Goal: Information Seeking & Learning: Learn about a topic

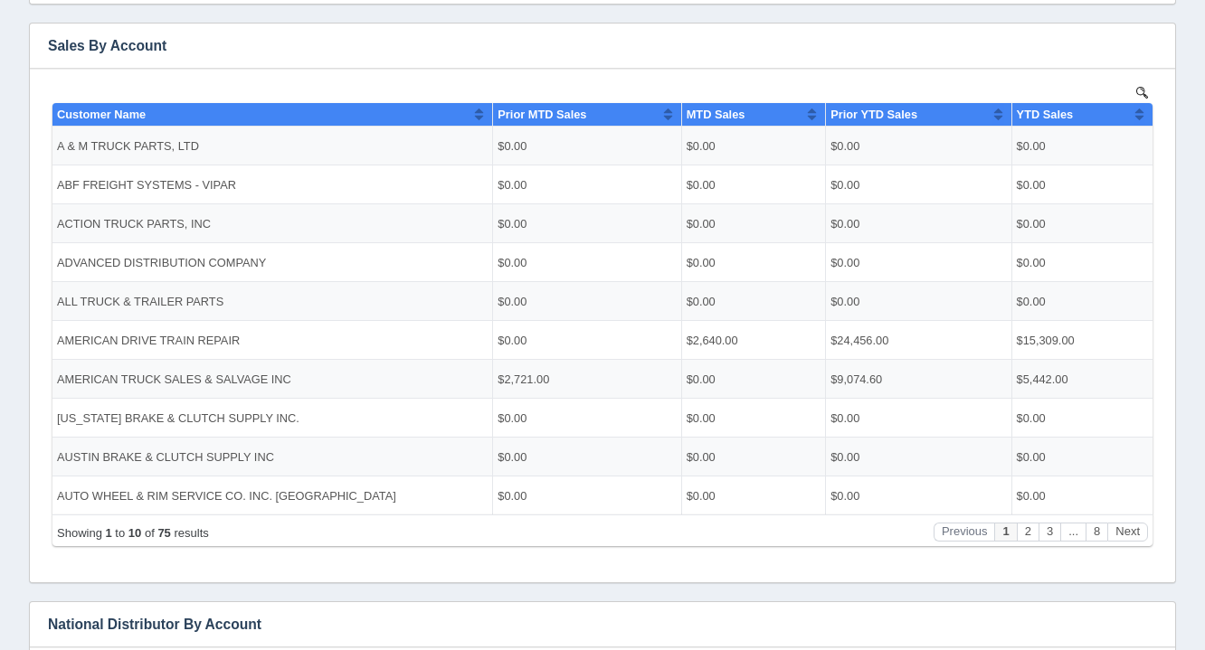
scroll to position [363, 0]
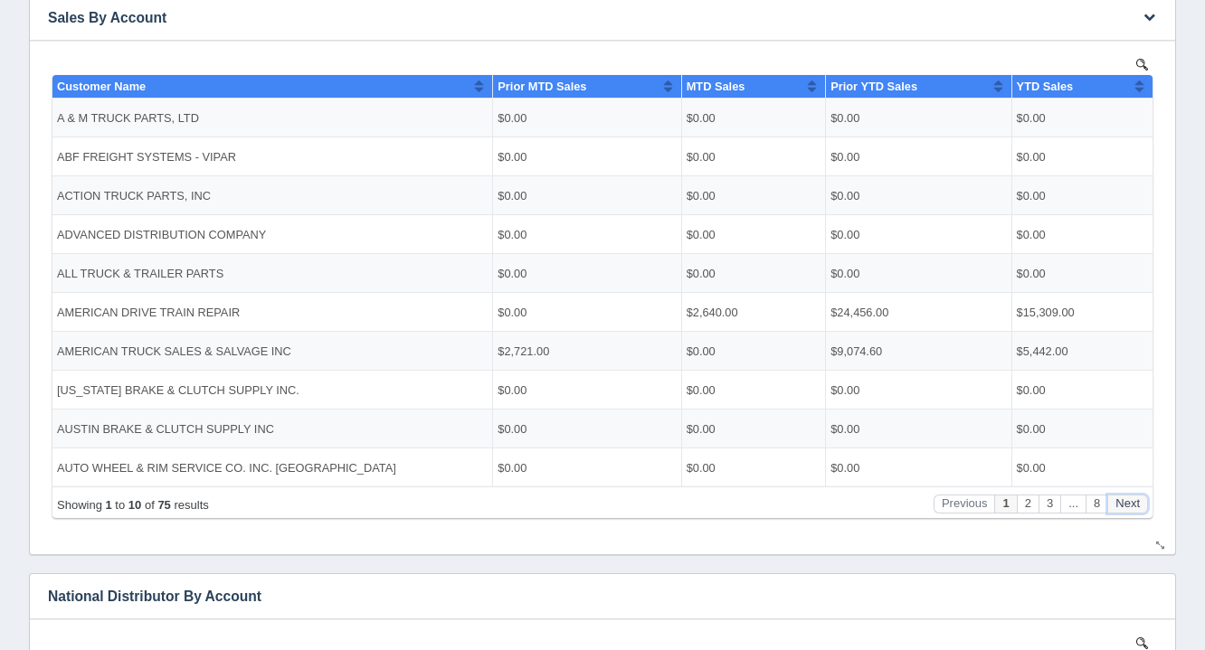
click at [1139, 503] on button "Next" at bounding box center [1127, 503] width 41 height 19
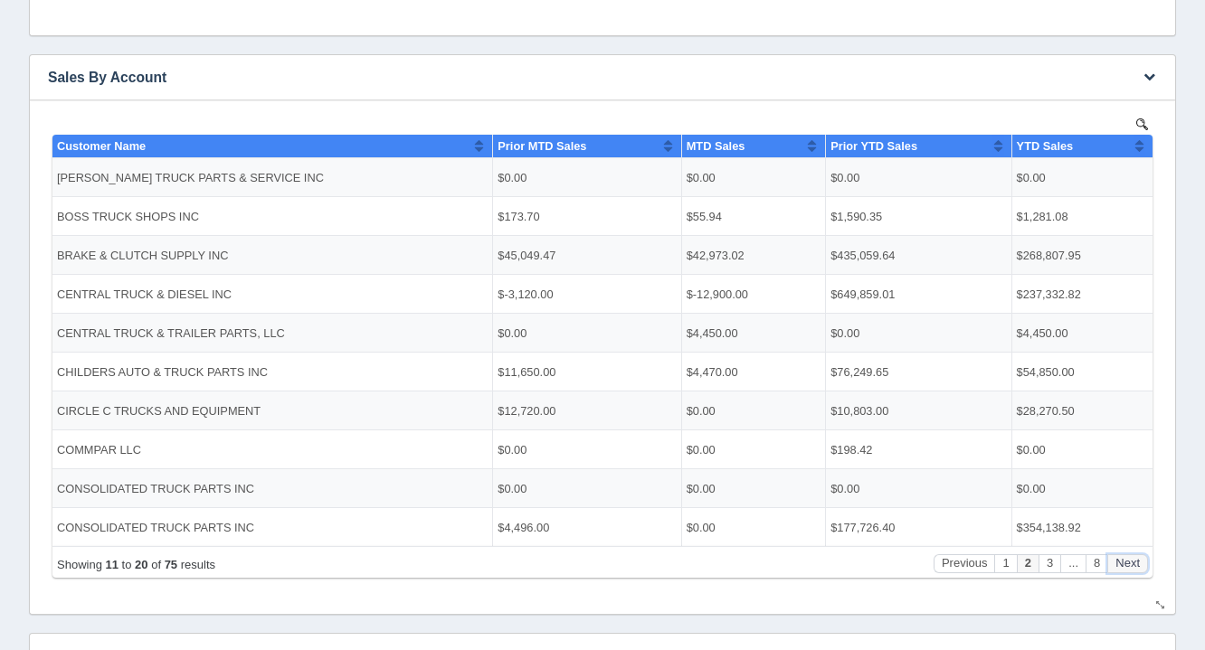
scroll to position [304, 0]
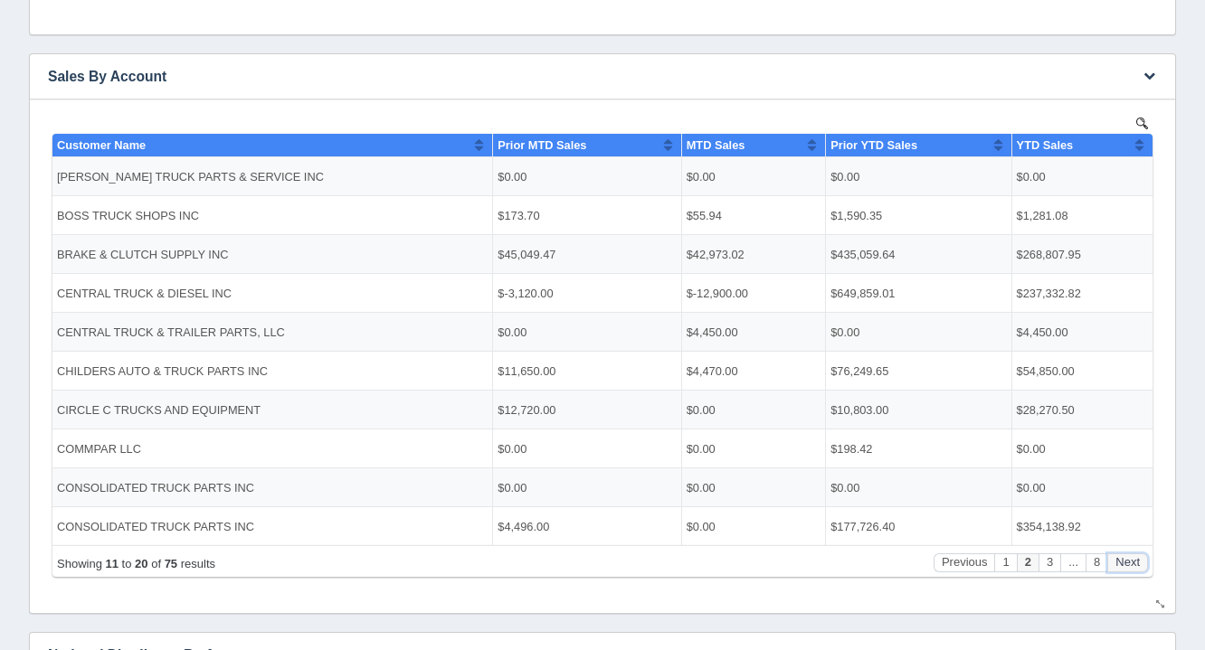
click at [1122, 563] on button "Next" at bounding box center [1127, 562] width 41 height 19
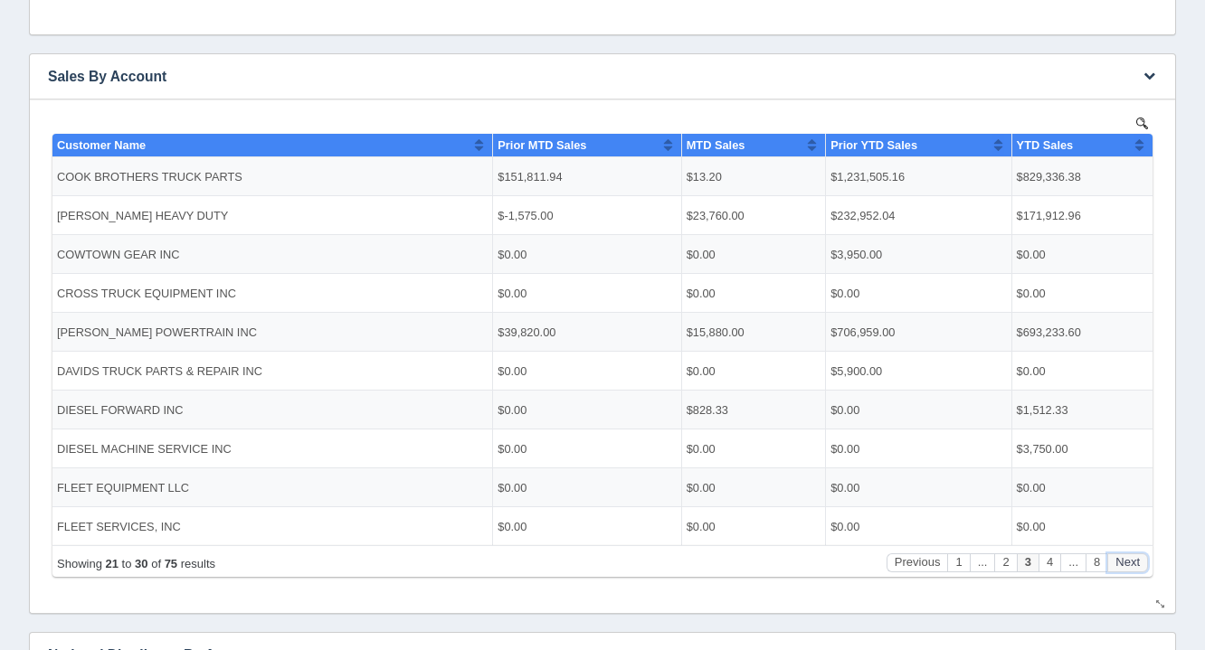
click at [1122, 563] on button "Next" at bounding box center [1127, 562] width 41 height 19
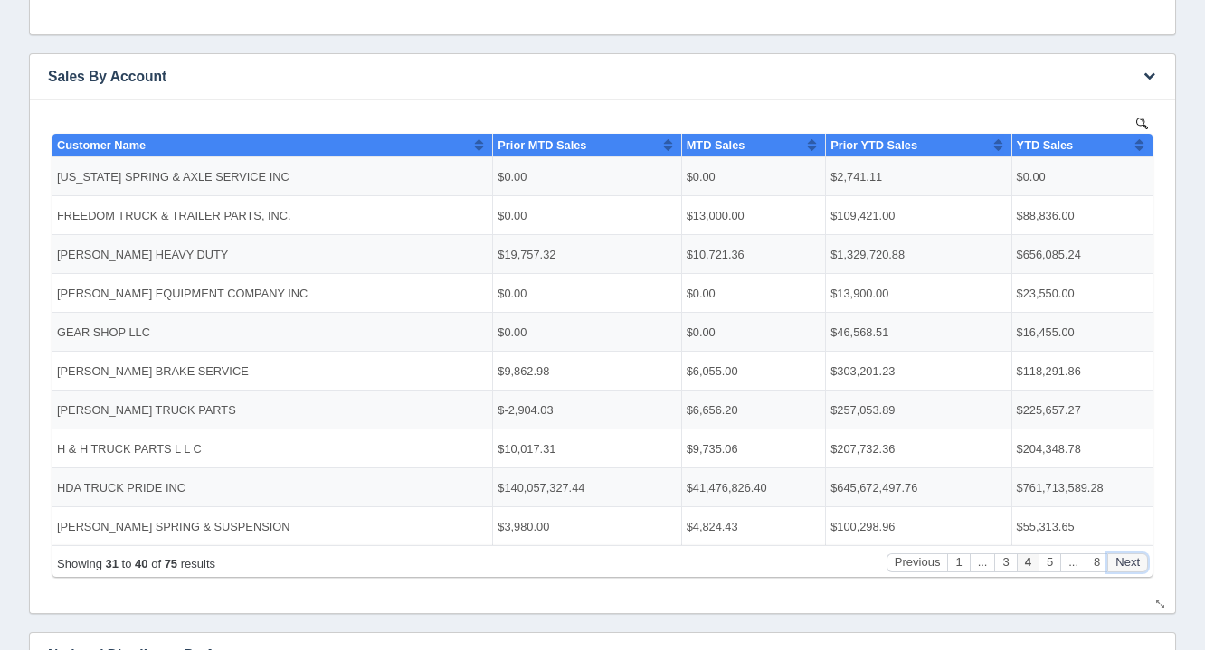
click at [1122, 563] on button "Next" at bounding box center [1127, 562] width 41 height 19
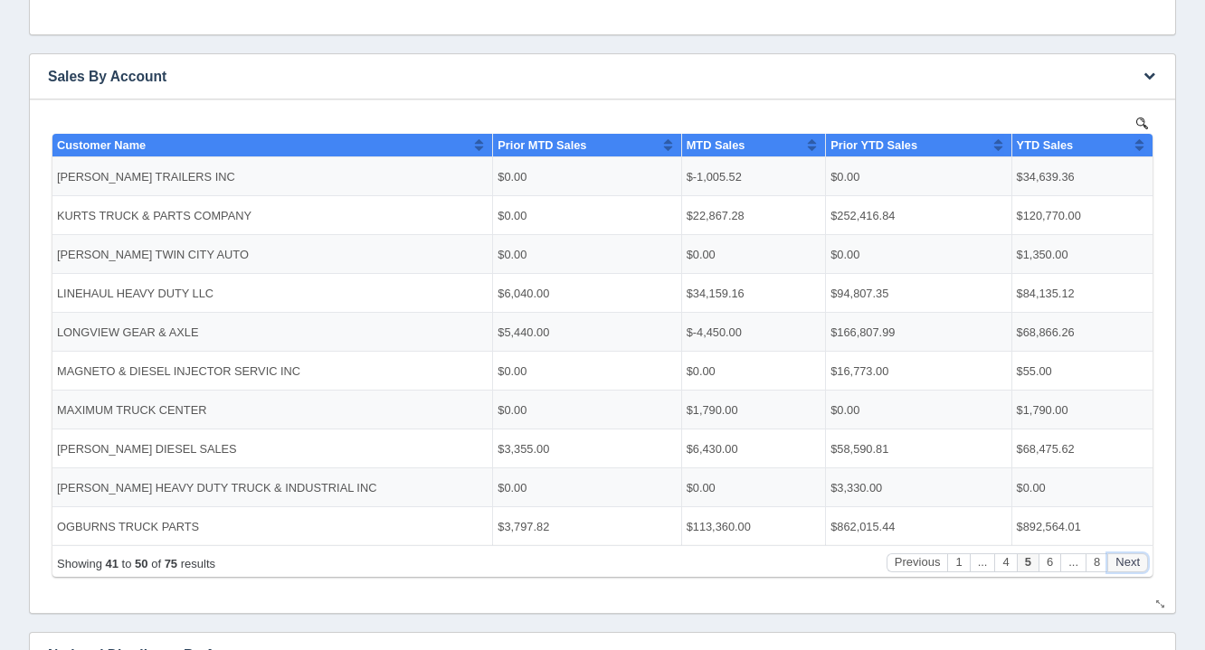
click at [1122, 563] on button "Next" at bounding box center [1127, 562] width 41 height 19
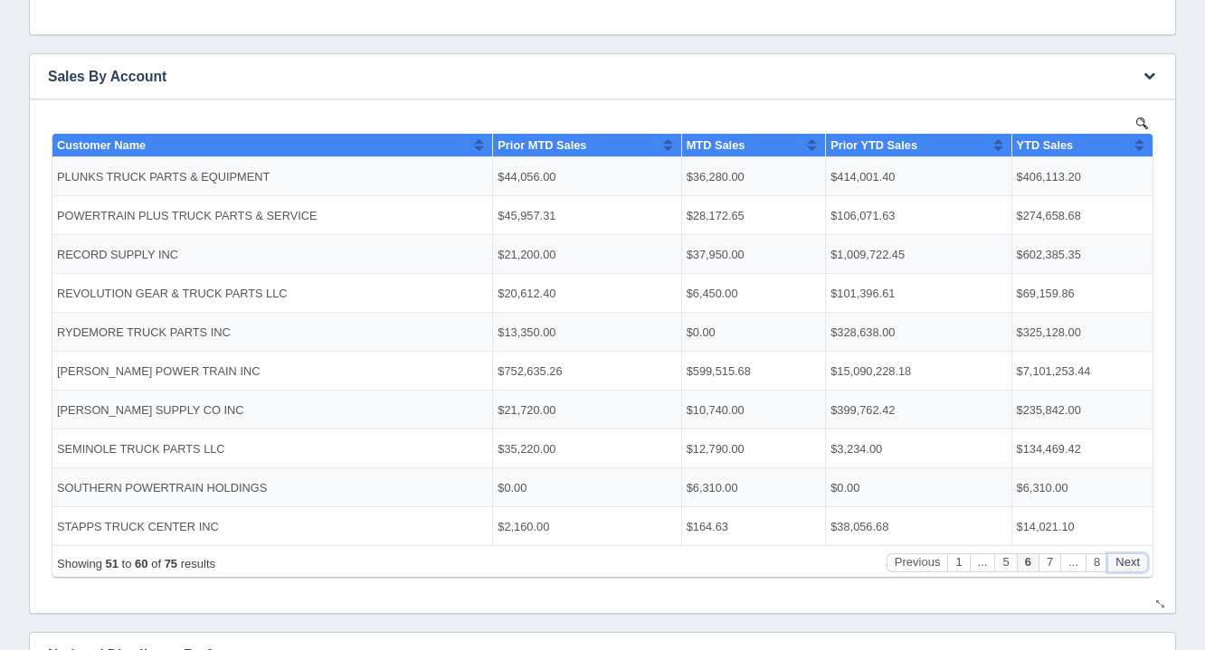
click at [1122, 563] on button "Next" at bounding box center [1127, 562] width 41 height 19
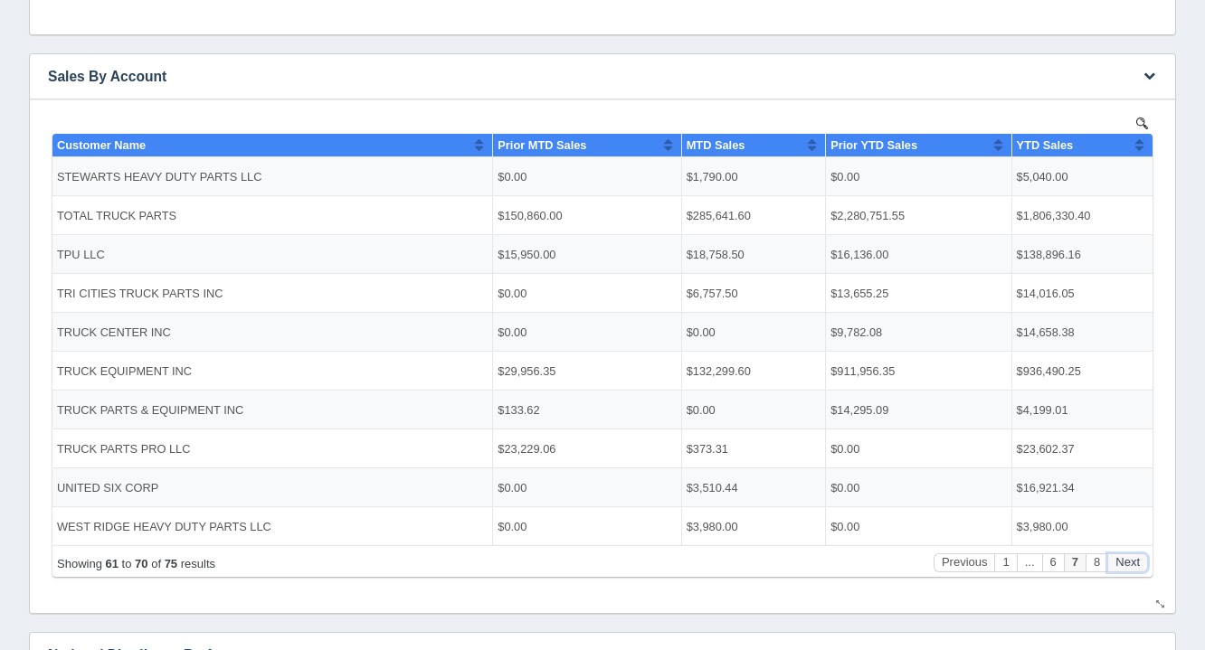
click at [1122, 563] on button "Next" at bounding box center [1127, 562] width 41 height 19
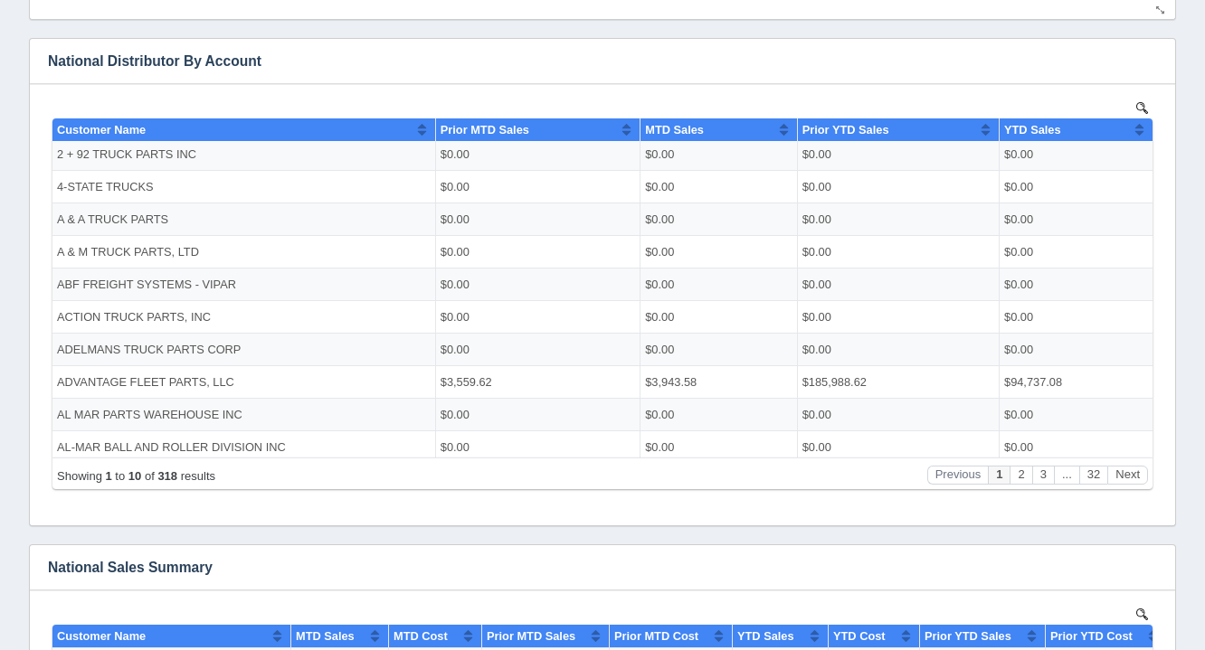
scroll to position [902, 0]
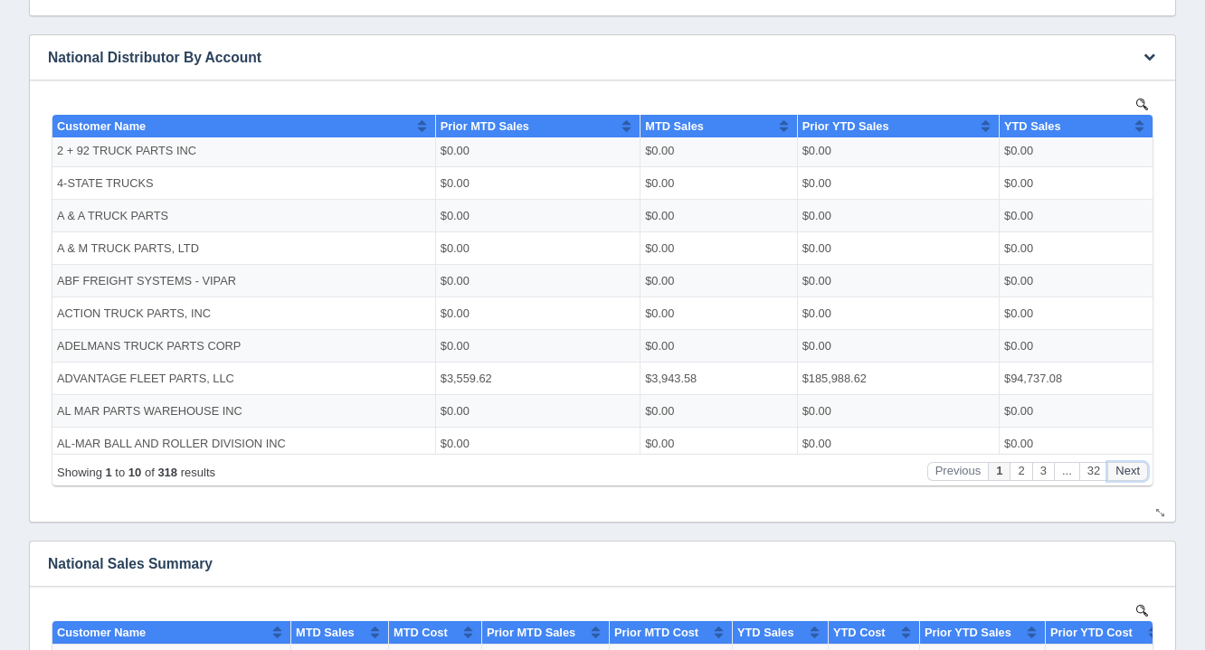
click at [1134, 466] on button "Next" at bounding box center [1127, 470] width 41 height 19
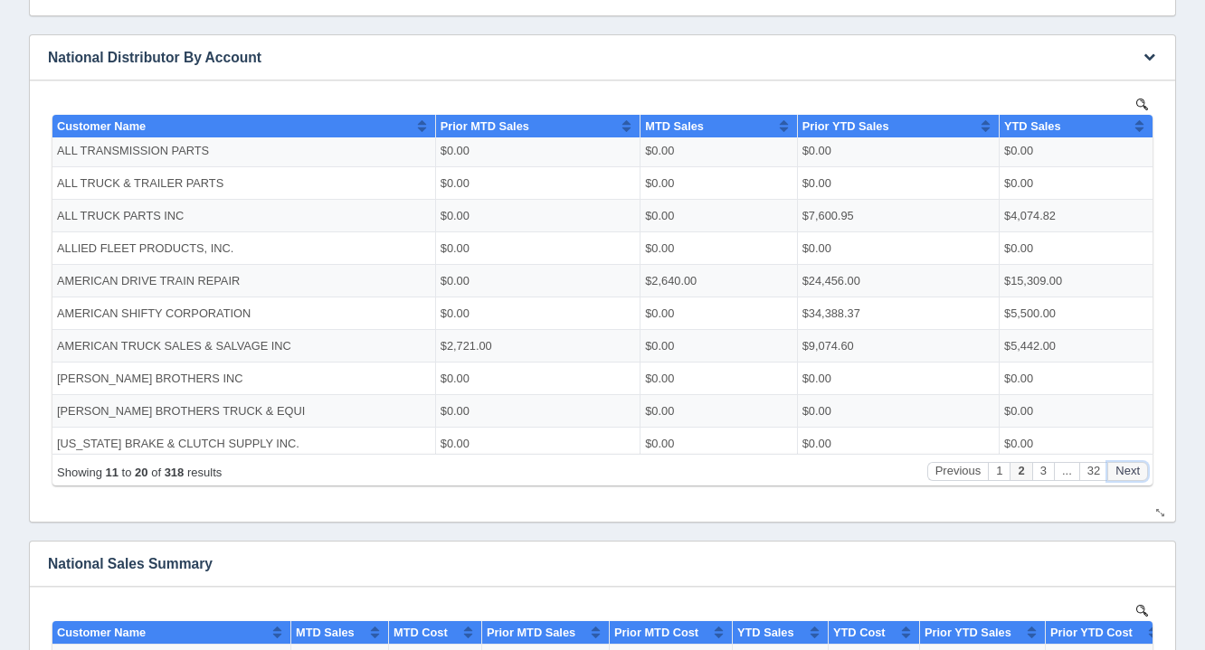
click at [1134, 466] on button "Next" at bounding box center [1127, 470] width 41 height 19
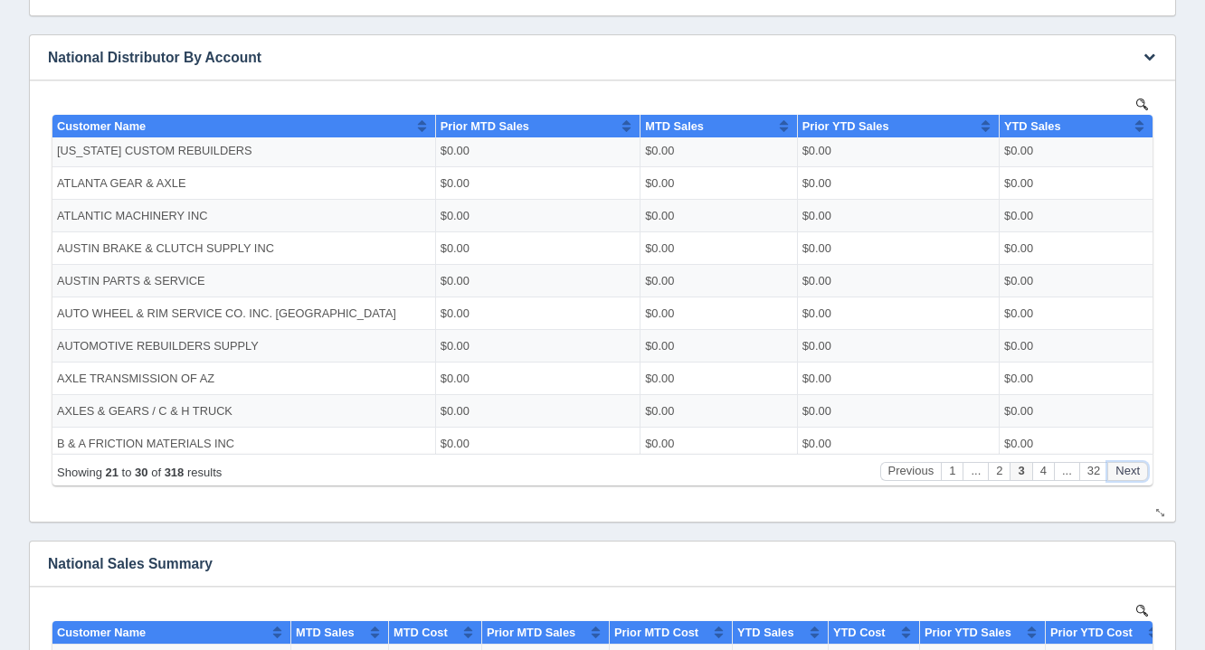
click at [1134, 466] on button "Next" at bounding box center [1127, 470] width 41 height 19
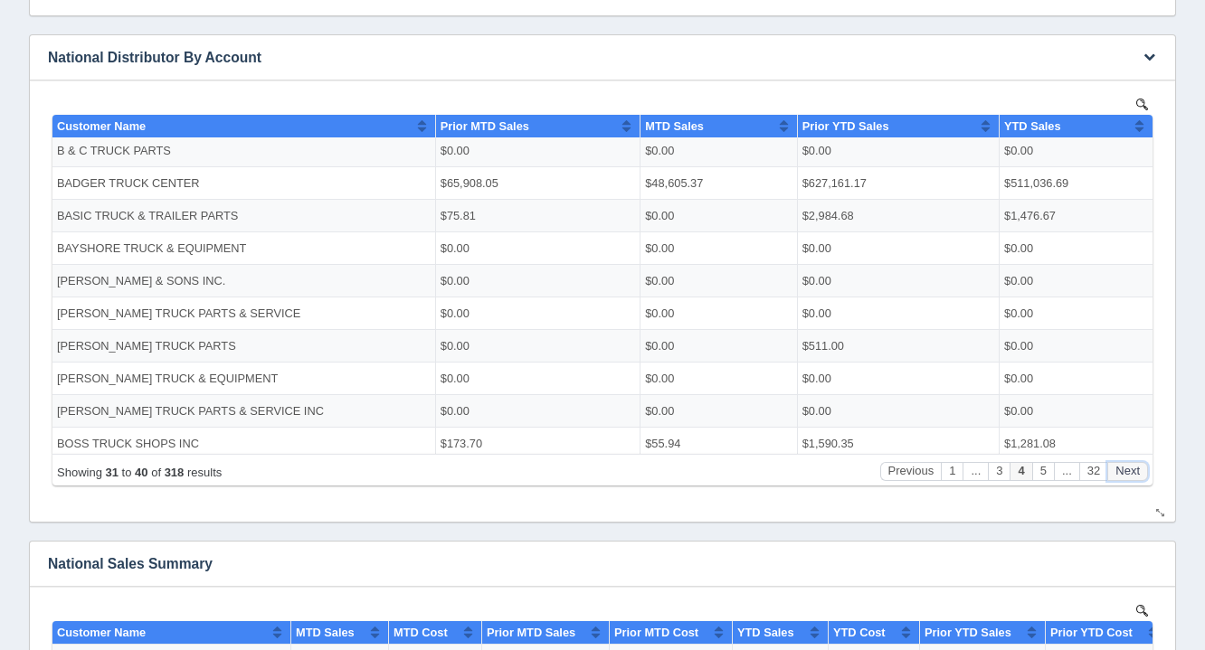
click at [1134, 466] on button "Next" at bounding box center [1127, 470] width 41 height 19
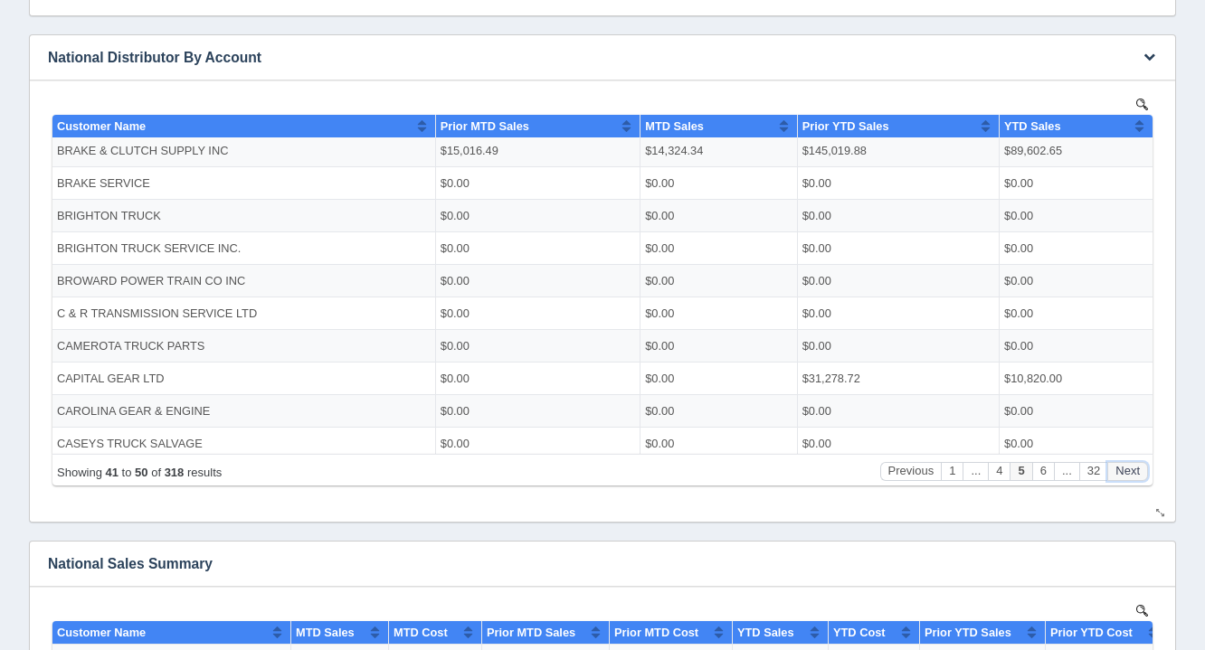
click at [1134, 466] on button "Next" at bounding box center [1127, 470] width 41 height 19
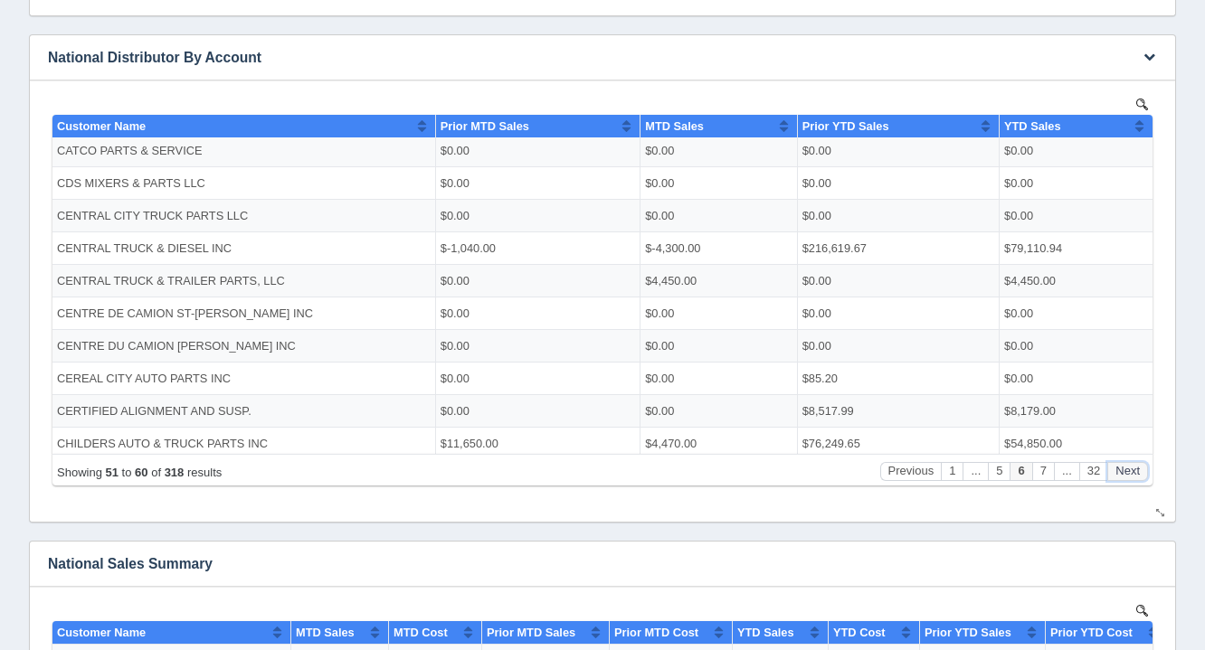
click at [1134, 466] on button "Next" at bounding box center [1127, 470] width 41 height 19
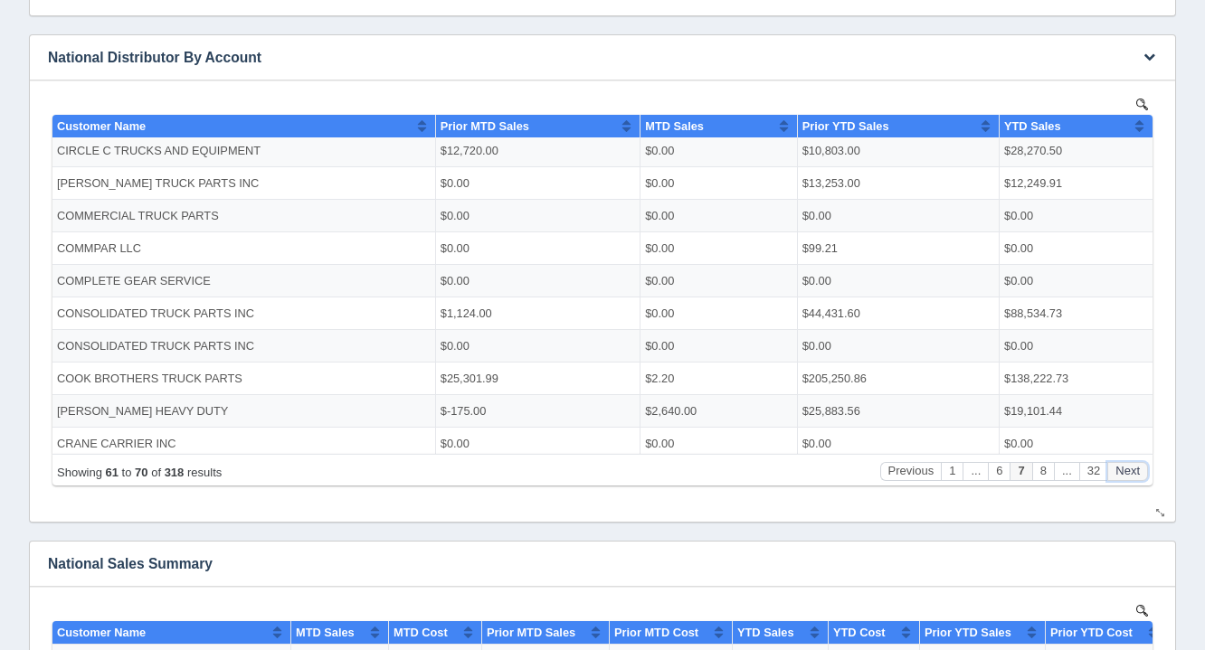
click at [1134, 466] on button "Next" at bounding box center [1127, 470] width 41 height 19
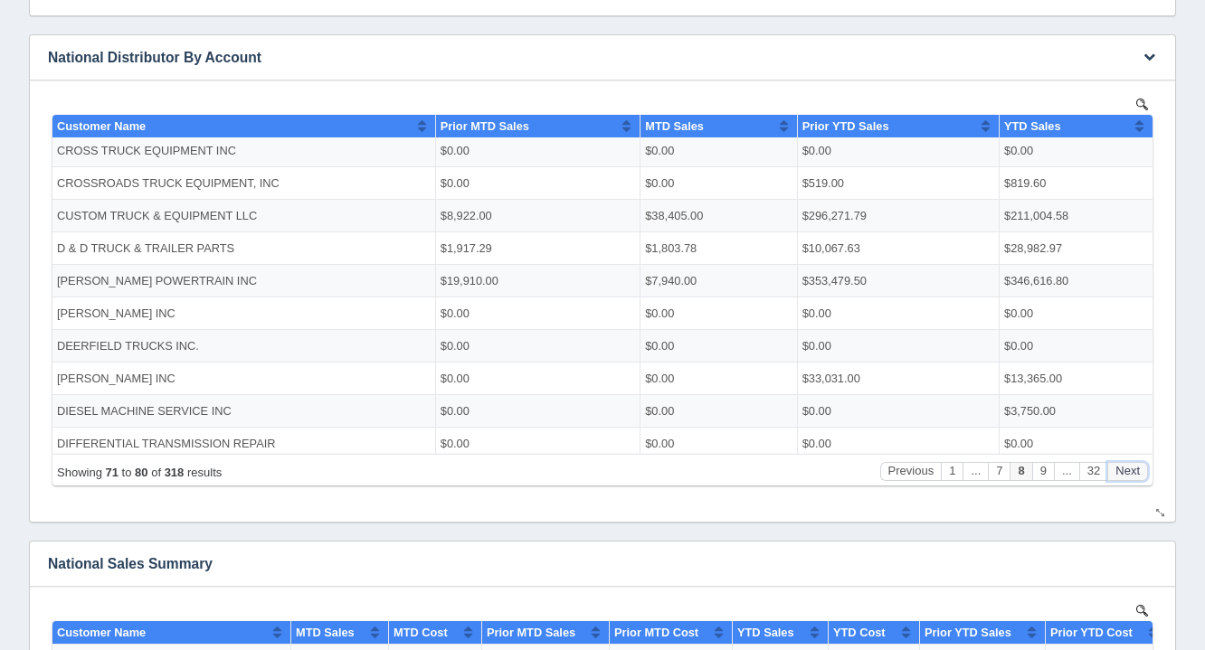
click at [1134, 466] on button "Next" at bounding box center [1127, 470] width 41 height 19
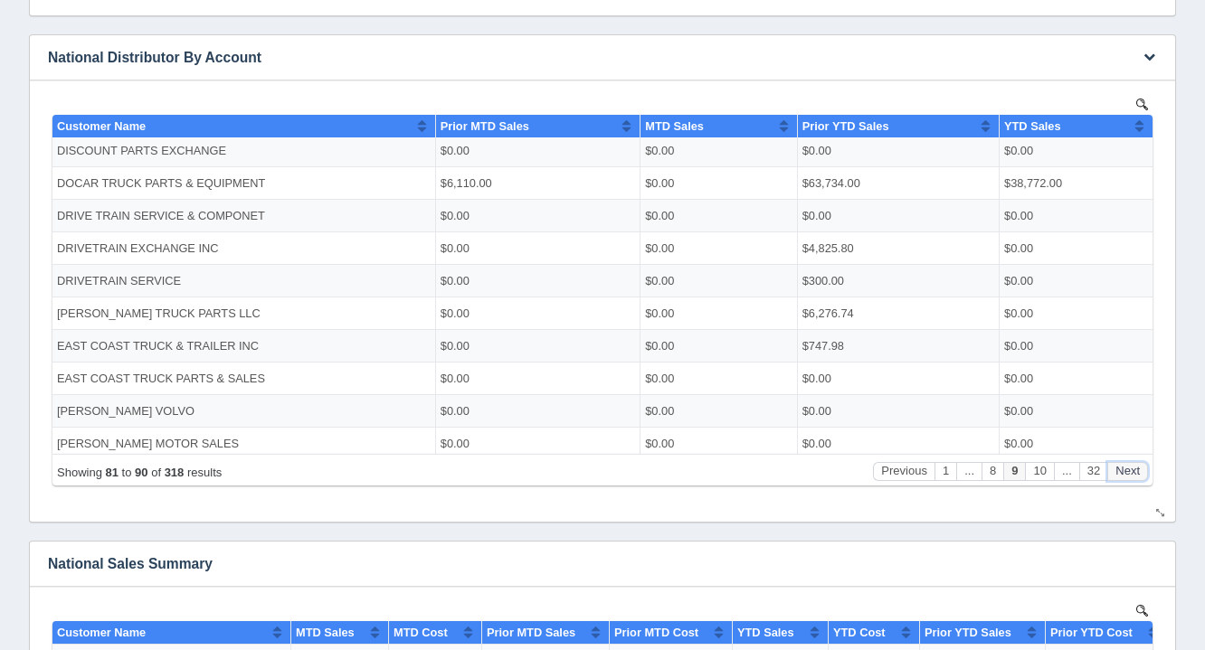
click at [1134, 466] on button "Next" at bounding box center [1127, 470] width 41 height 19
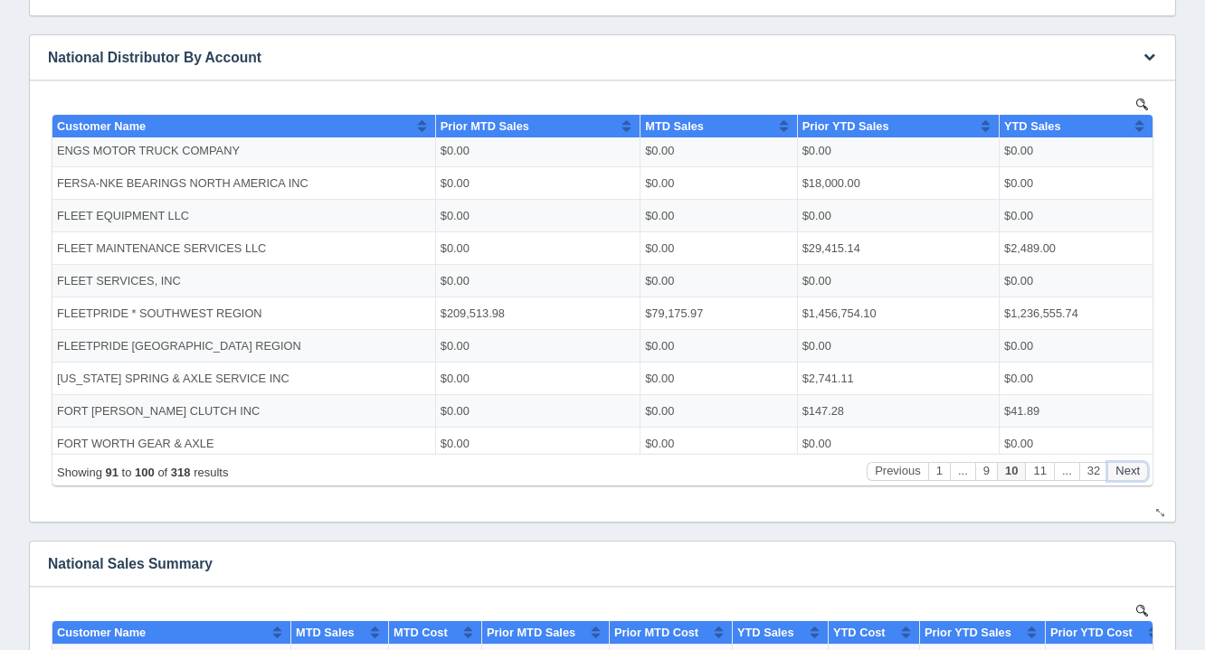
click at [1134, 466] on button "Next" at bounding box center [1127, 470] width 41 height 19
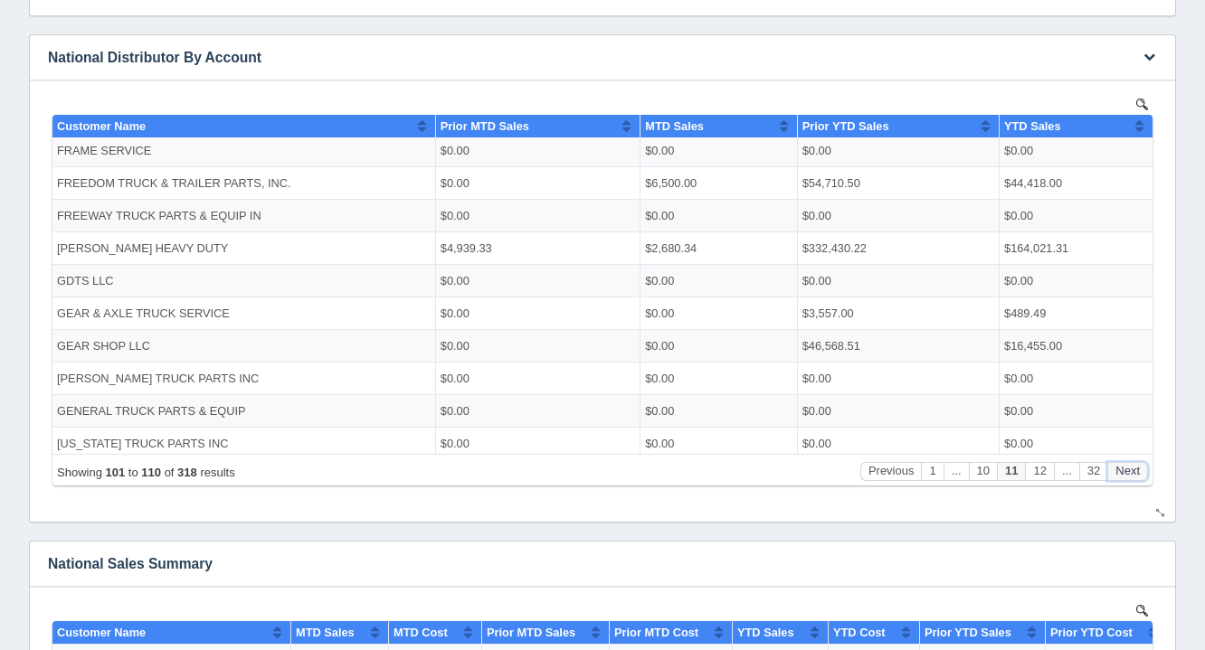
click at [1134, 466] on button "Next" at bounding box center [1127, 470] width 41 height 19
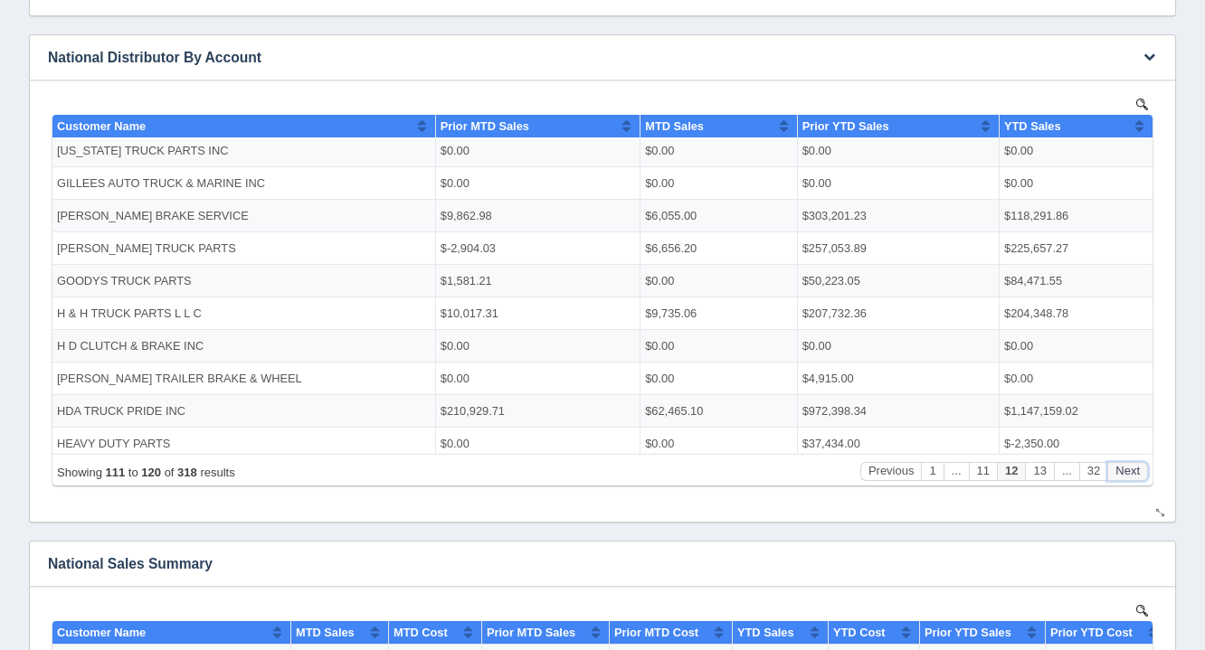
click at [1134, 466] on button "Next" at bounding box center [1127, 470] width 41 height 19
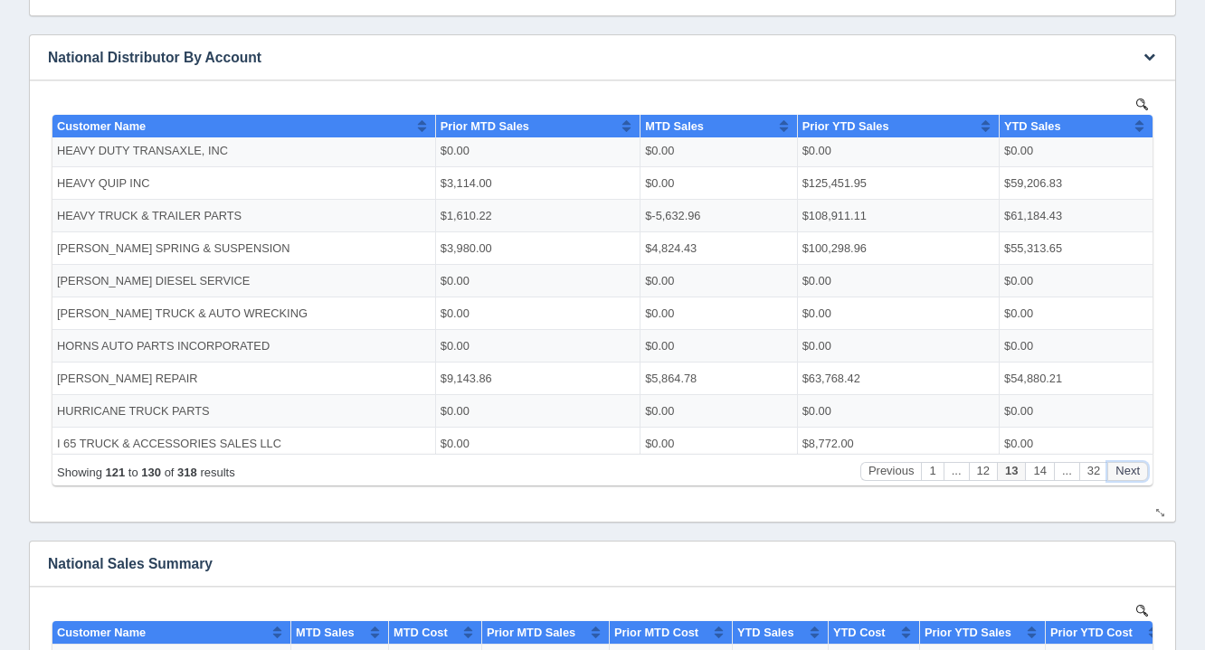
click at [1134, 466] on button "Next" at bounding box center [1127, 470] width 41 height 19
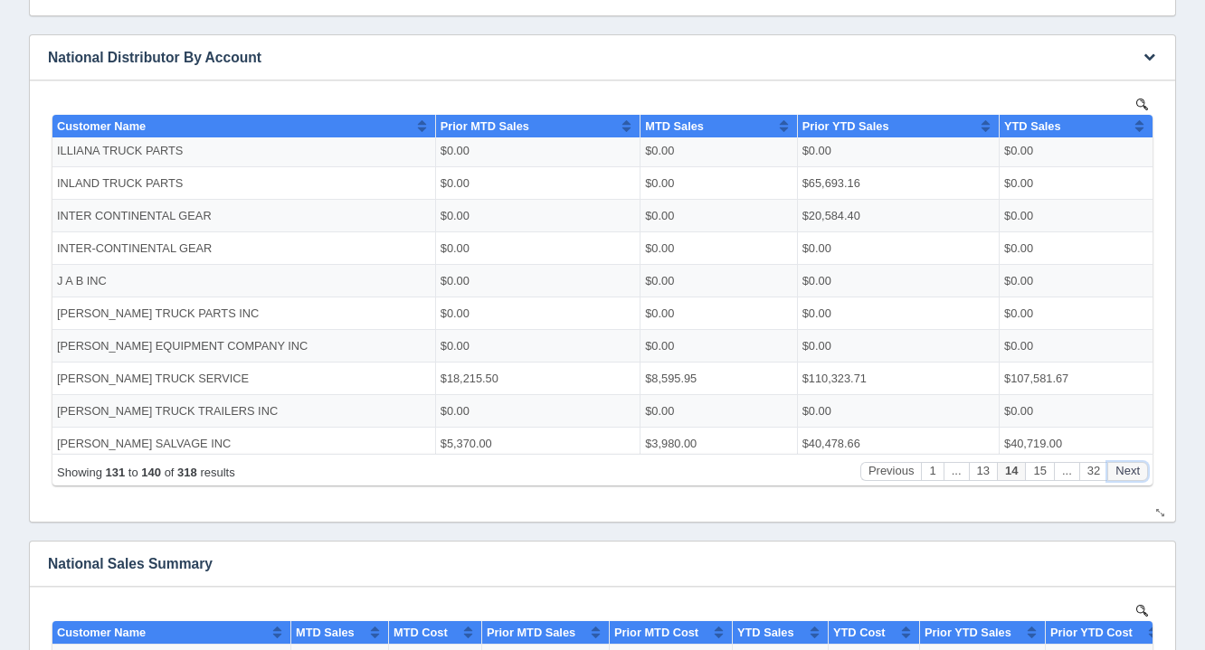
click at [1134, 466] on button "Next" at bounding box center [1127, 470] width 41 height 19
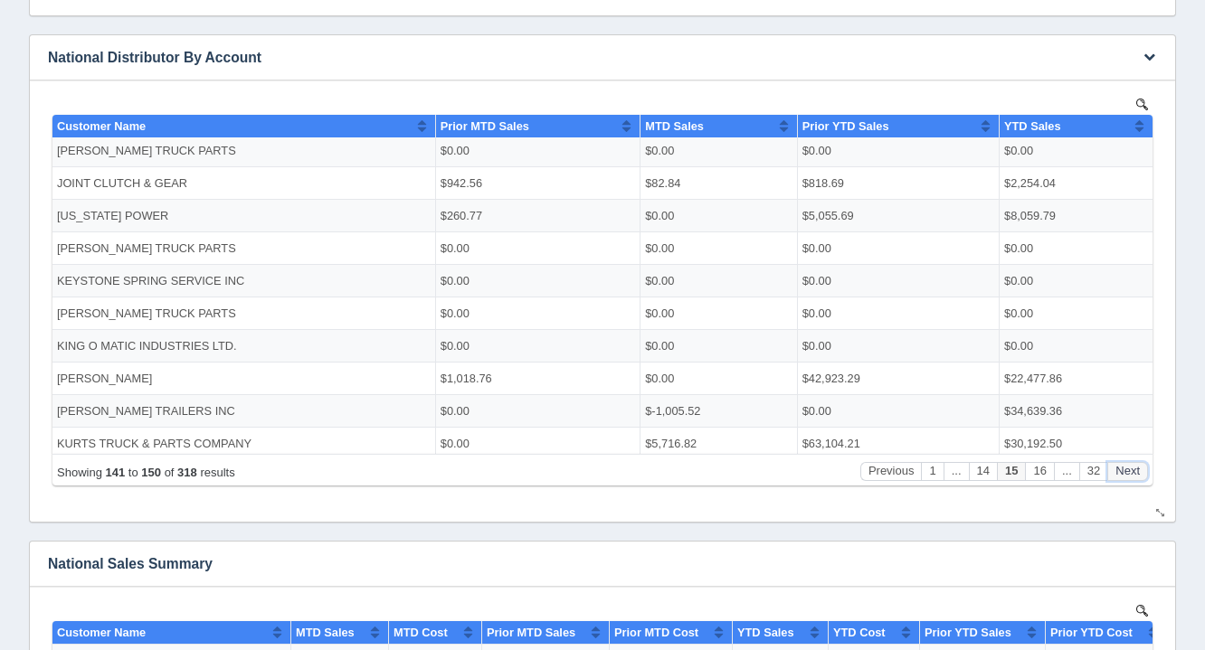
click at [1134, 466] on button "Next" at bounding box center [1127, 470] width 41 height 19
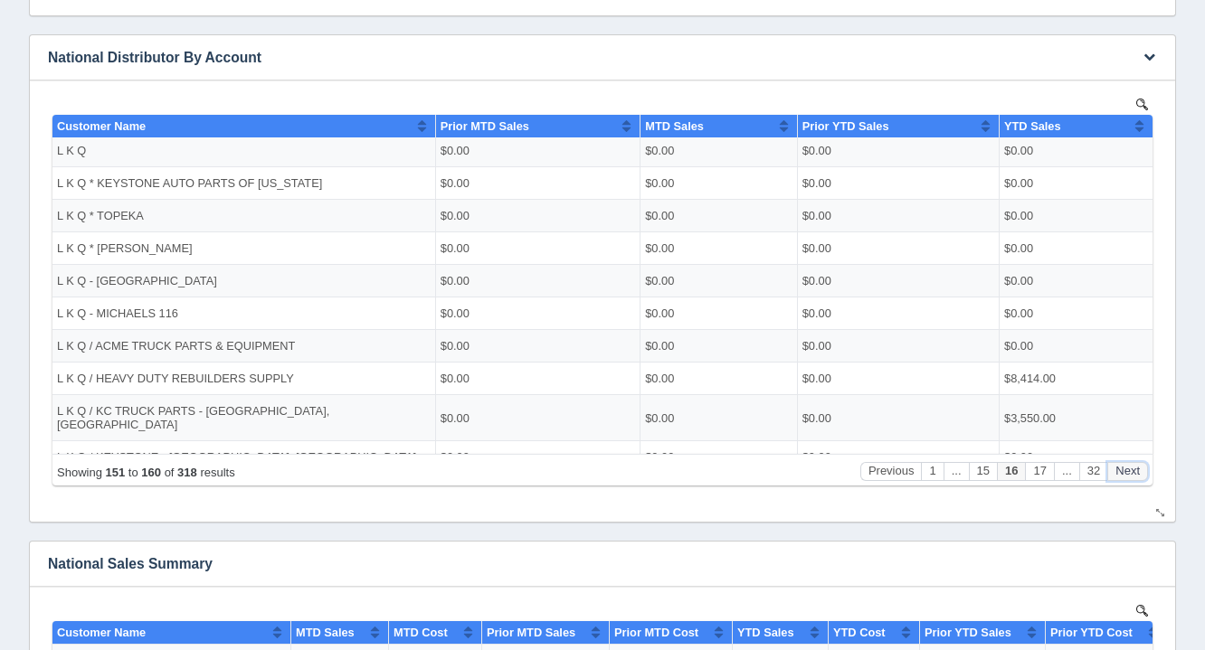
click at [1134, 466] on button "Next" at bounding box center [1127, 470] width 41 height 19
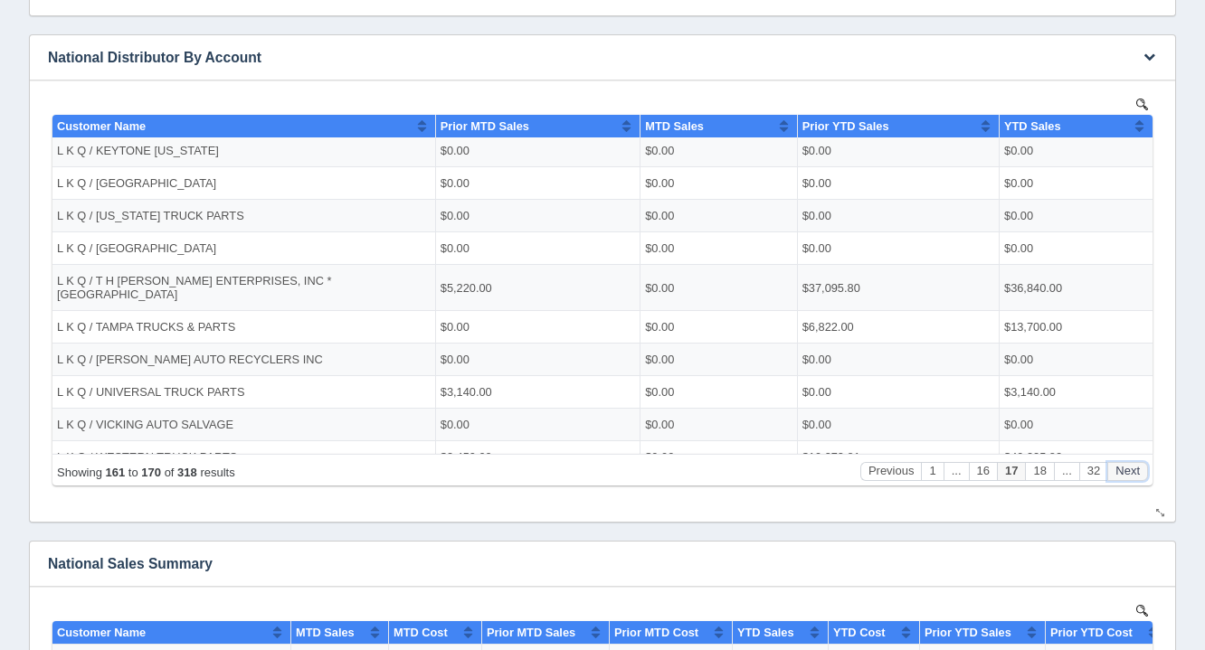
click at [1134, 466] on button "Next" at bounding box center [1127, 470] width 41 height 19
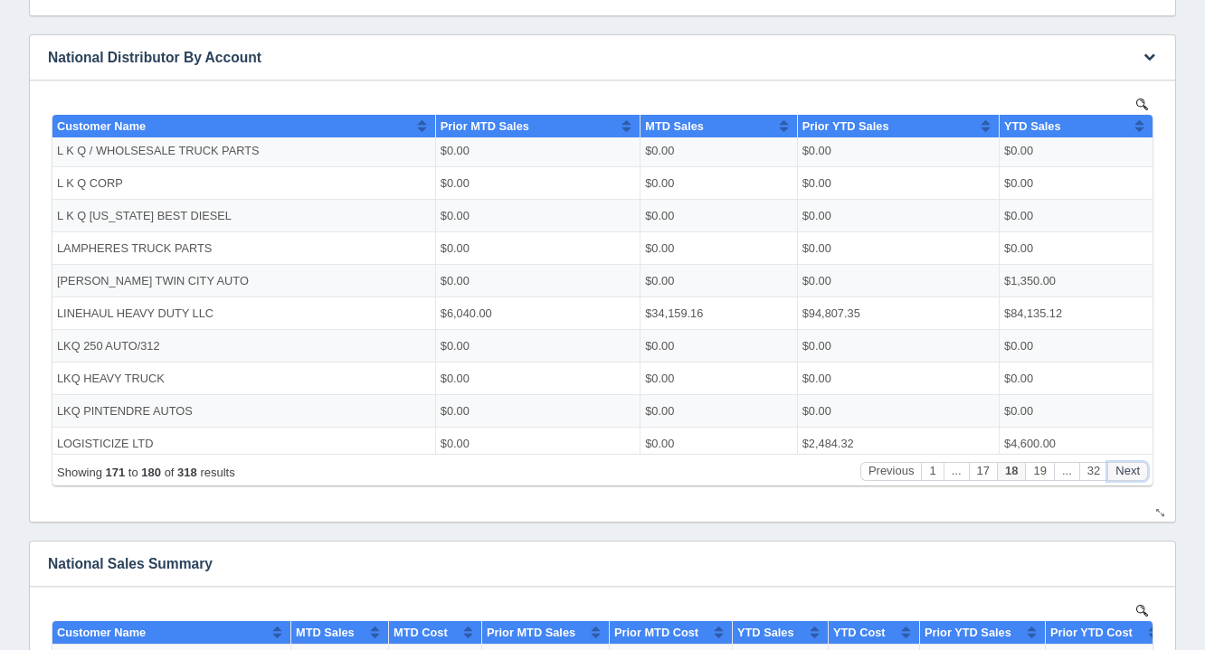
click at [1134, 466] on button "Next" at bounding box center [1127, 470] width 41 height 19
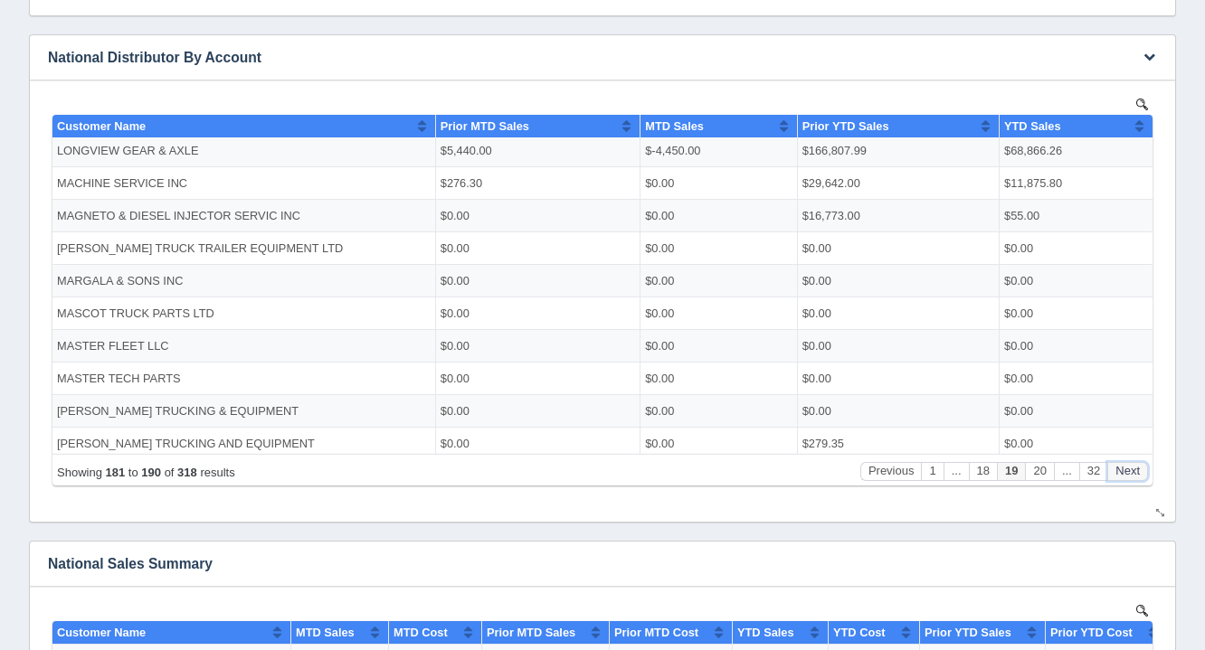
click at [1134, 466] on button "Next" at bounding box center [1127, 470] width 41 height 19
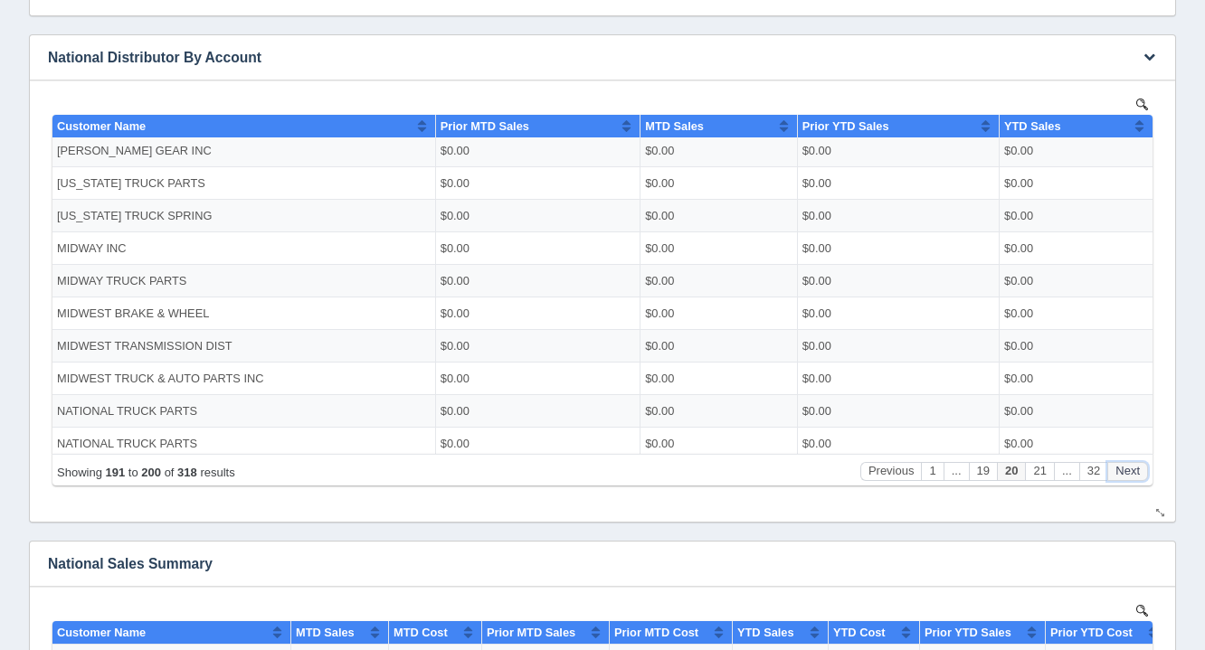
click at [1134, 466] on button "Next" at bounding box center [1127, 470] width 41 height 19
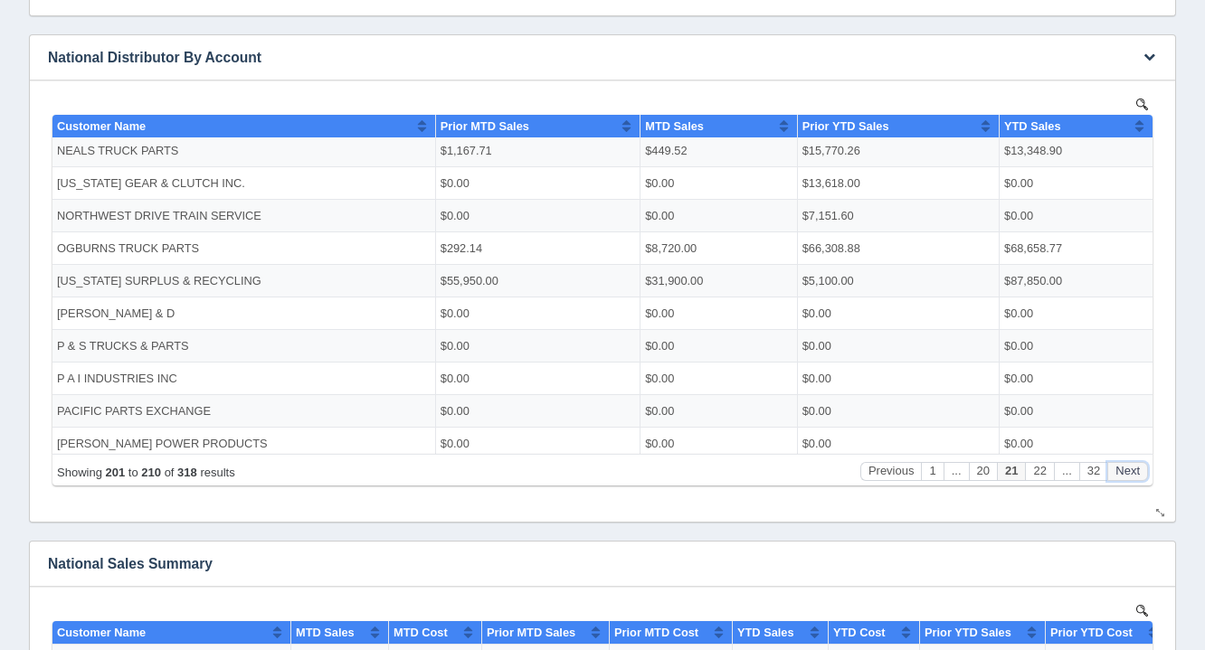
click at [1134, 466] on button "Next" at bounding box center [1127, 470] width 41 height 19
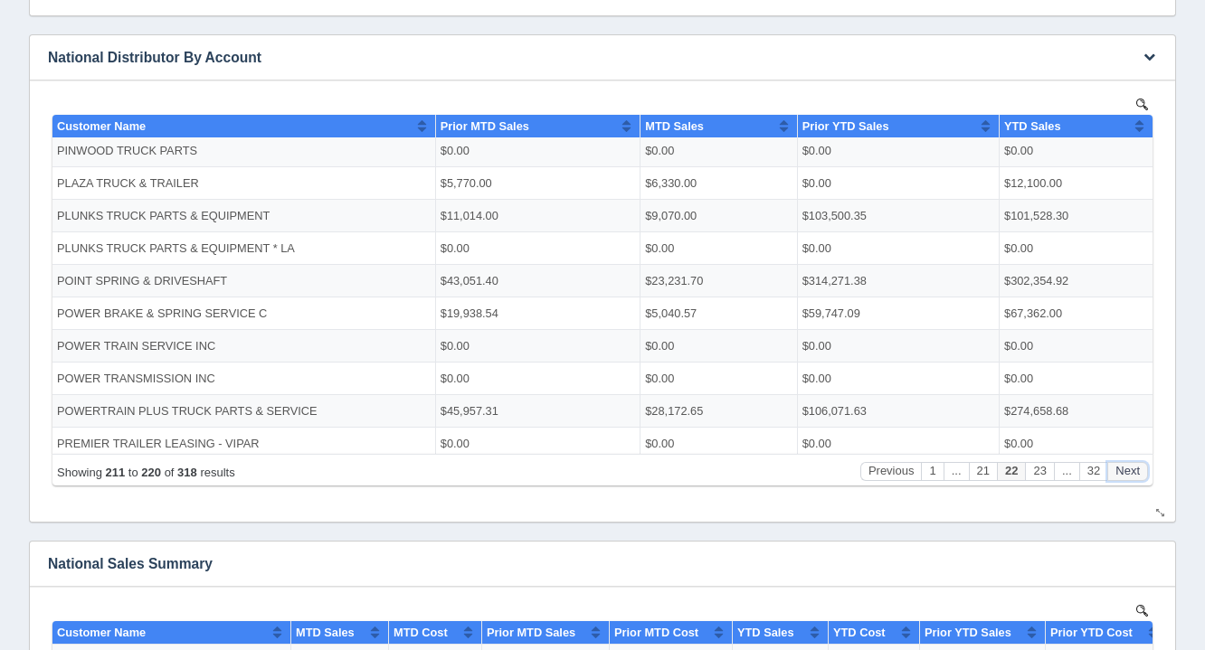
click at [1134, 466] on button "Next" at bounding box center [1127, 470] width 41 height 19
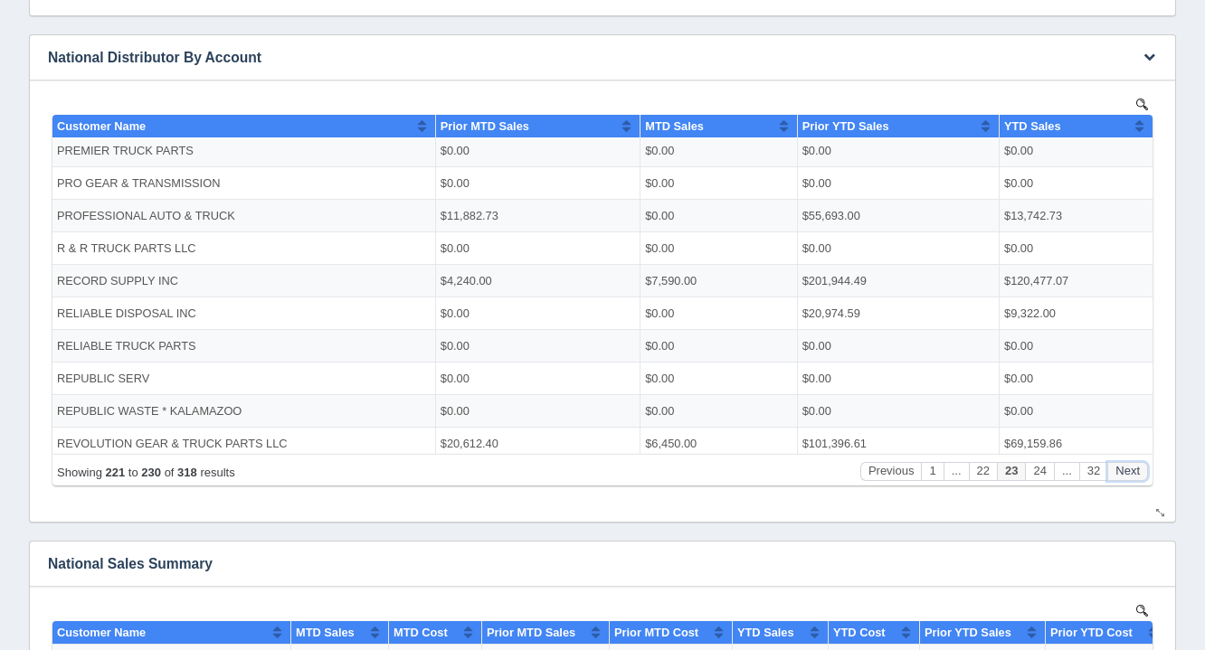
click at [1134, 466] on button "Next" at bounding box center [1127, 470] width 41 height 19
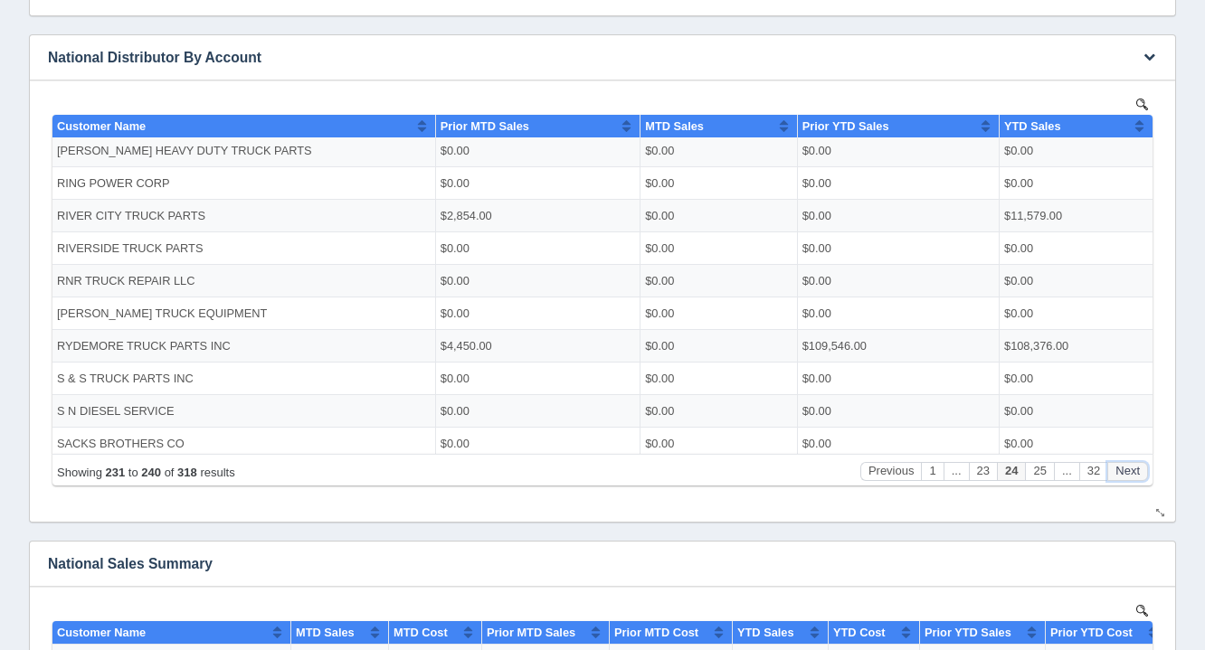
click at [1134, 466] on button "Next" at bounding box center [1127, 470] width 41 height 19
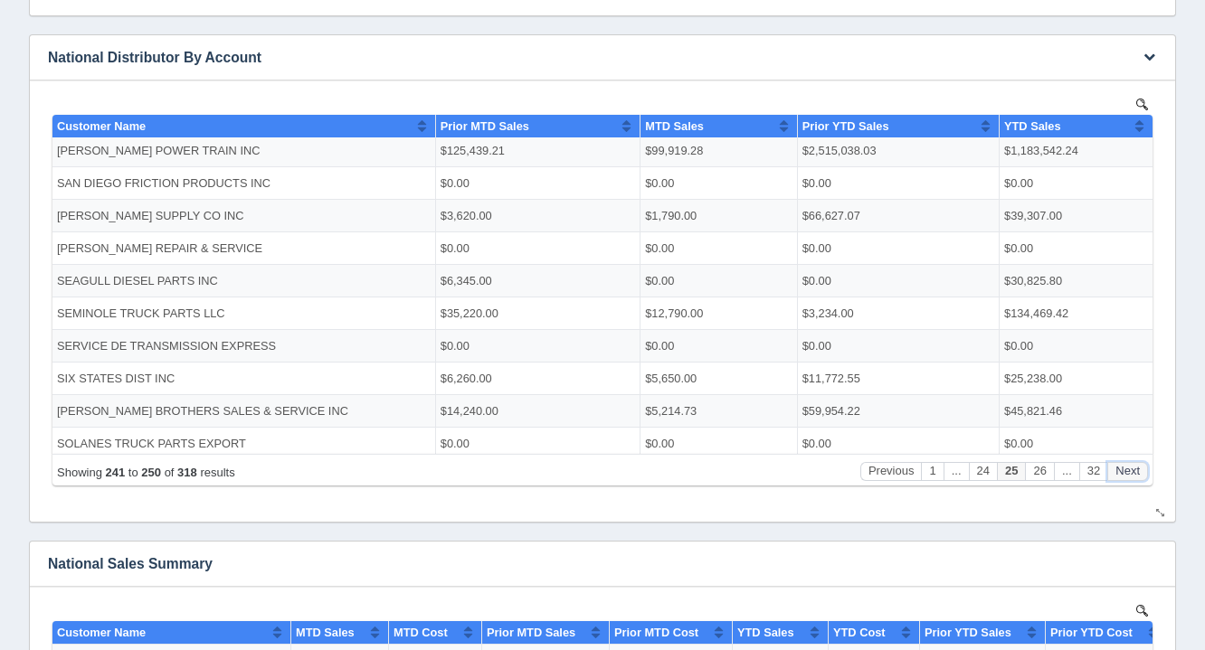
click at [1134, 466] on button "Next" at bounding box center [1127, 470] width 41 height 19
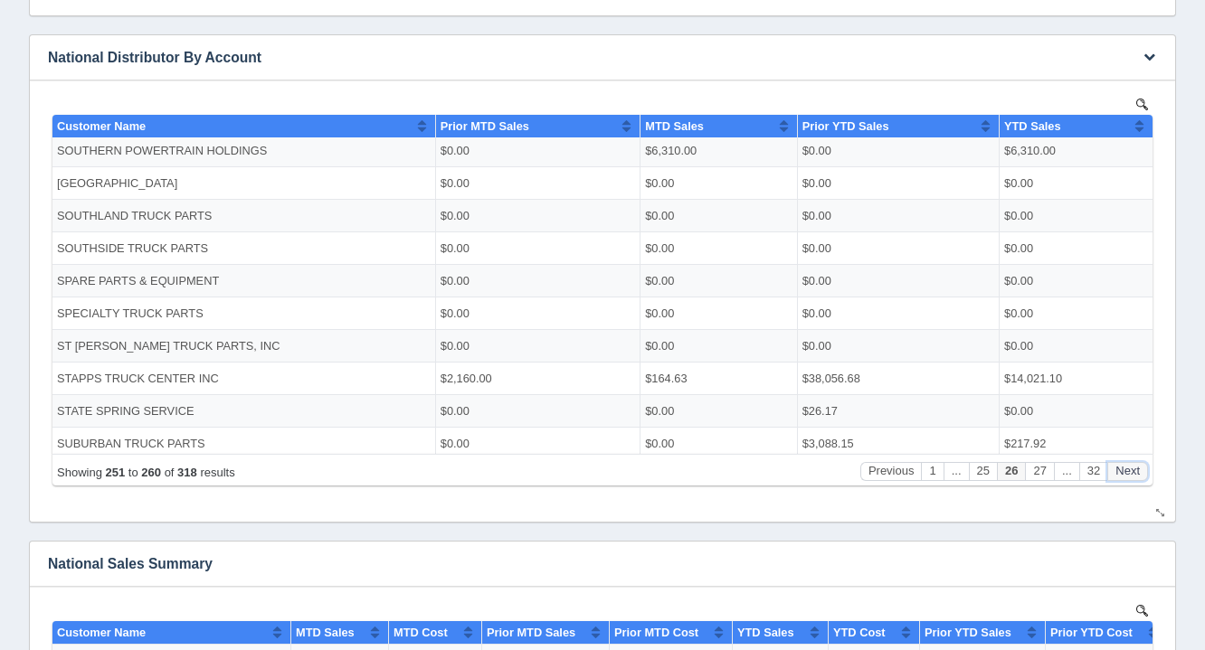
click at [1134, 466] on button "Next" at bounding box center [1127, 470] width 41 height 19
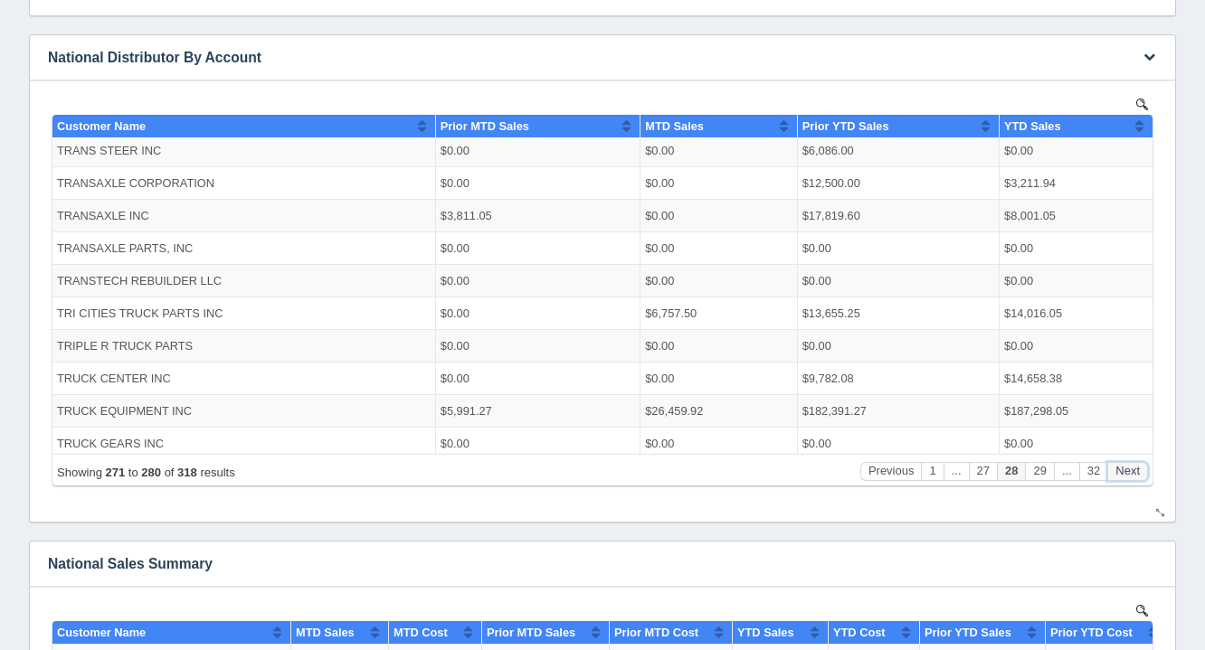
click at [1134, 466] on button "Next" at bounding box center [1127, 470] width 41 height 19
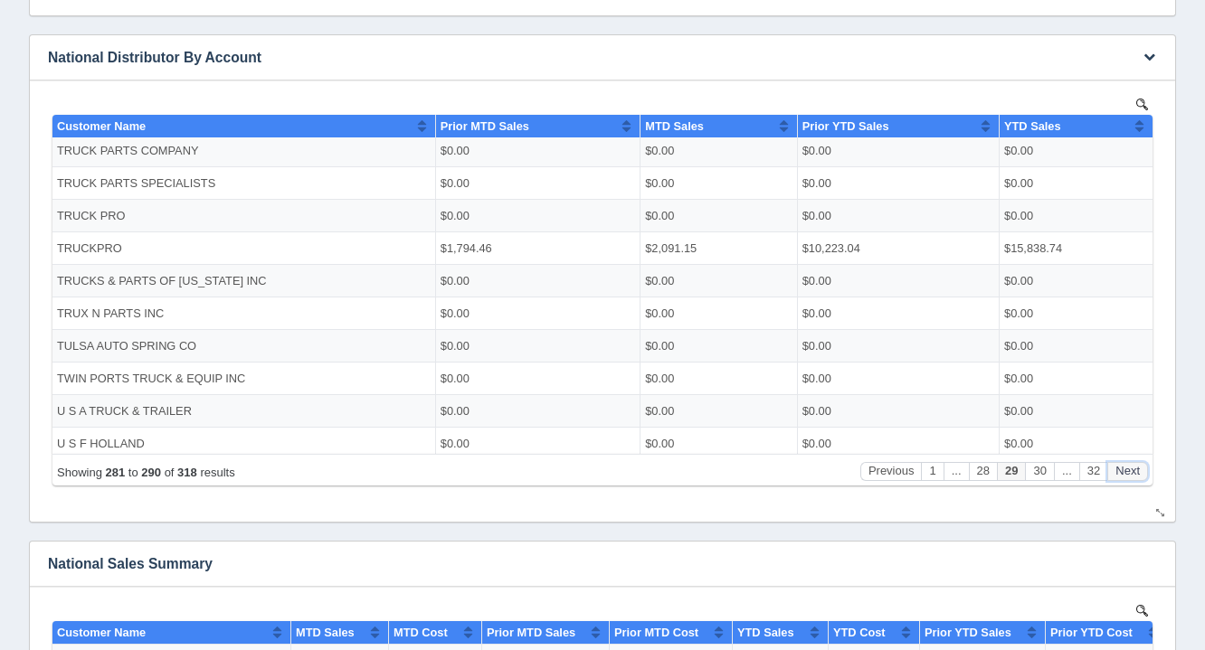
click at [1134, 466] on button "Next" at bounding box center [1127, 470] width 41 height 19
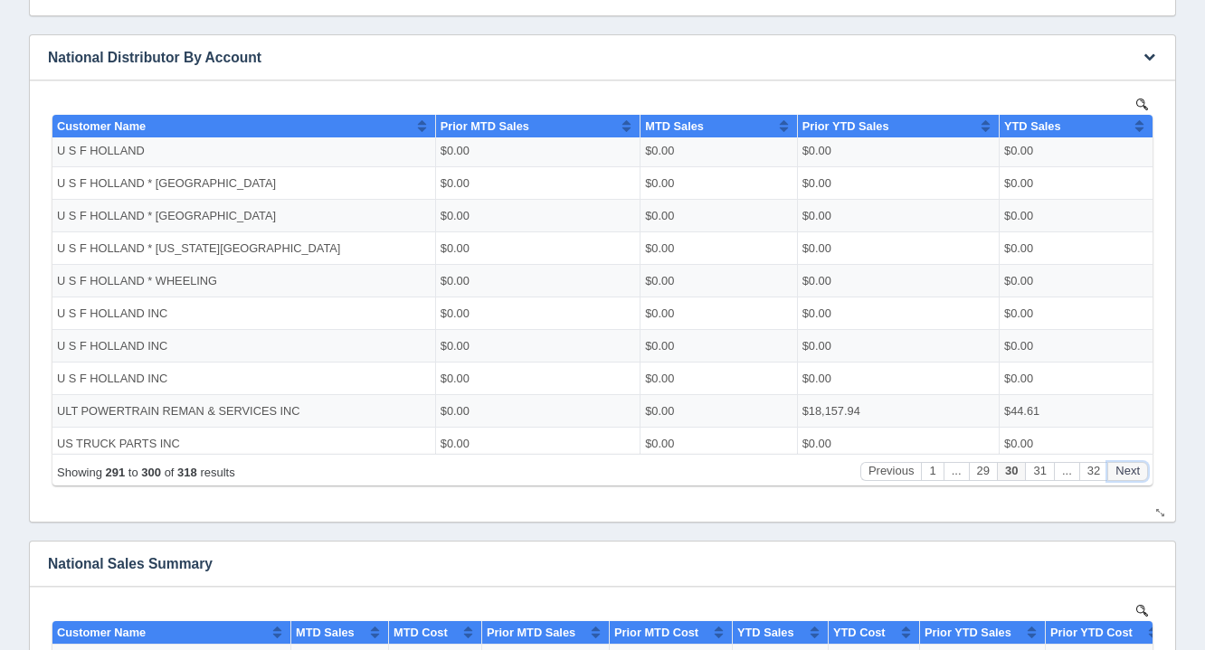
click at [1134, 466] on button "Next" at bounding box center [1127, 470] width 41 height 19
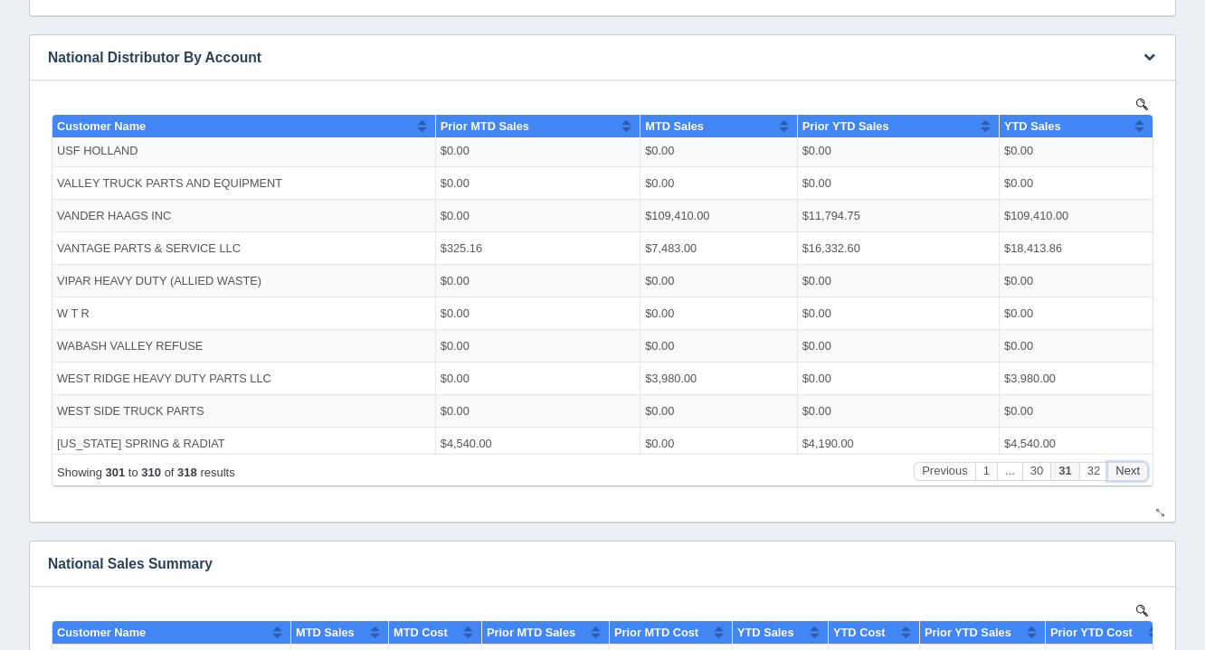
click at [1134, 466] on button "Next" at bounding box center [1127, 470] width 41 height 19
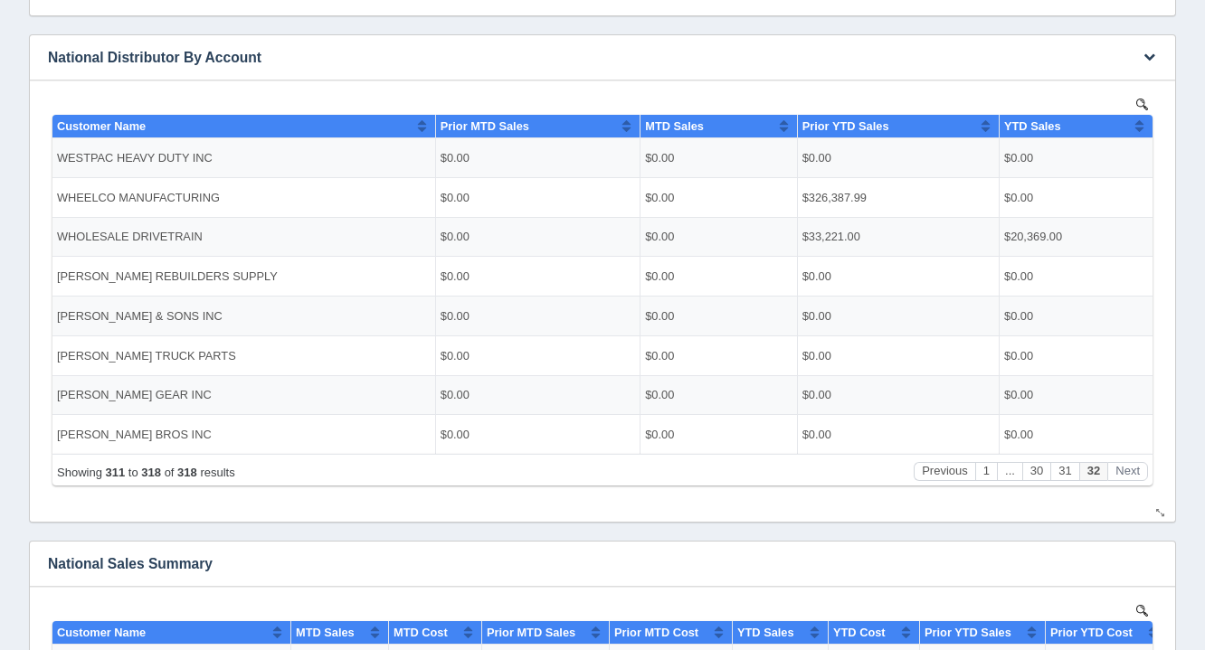
scroll to position [0, 0]
